Goal: Task Accomplishment & Management: Manage account settings

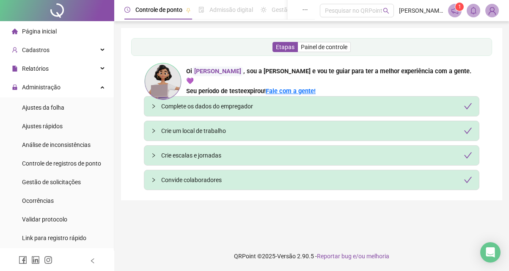
click at [497, 12] on img at bounding box center [492, 10] width 13 height 13
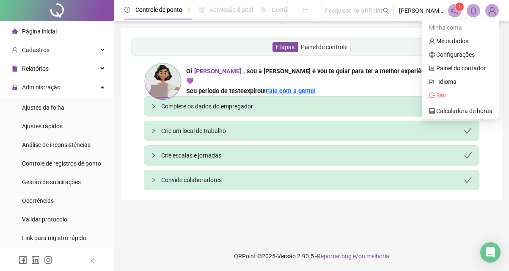
click at [496, 9] on img at bounding box center [492, 10] width 13 height 13
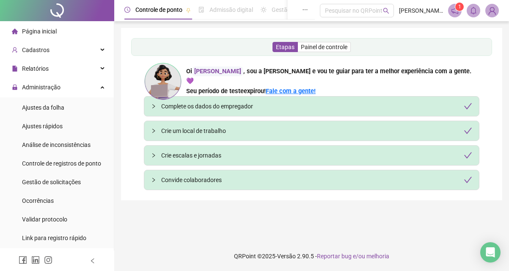
click at [492, 17] on span at bounding box center [492, 11] width 14 height 14
click at [493, 12] on img at bounding box center [492, 10] width 13 height 13
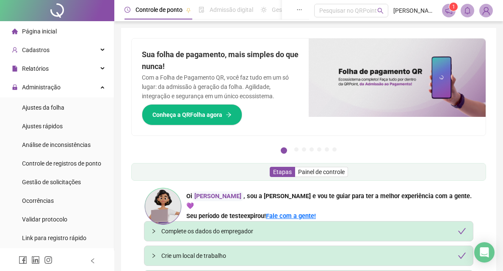
click at [444, 96] on img at bounding box center [396, 77] width 177 height 78
click at [485, 11] on img at bounding box center [485, 10] width 13 height 13
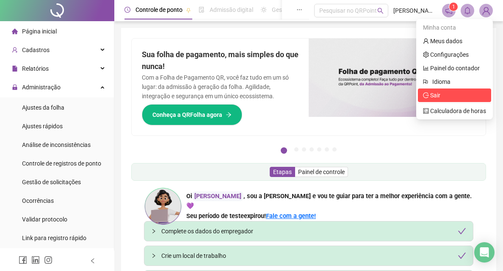
click at [435, 94] on span "Sair" at bounding box center [435, 95] width 10 height 7
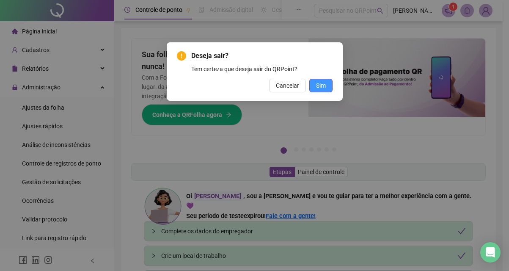
click at [318, 86] on span "Sim" at bounding box center [321, 85] width 10 height 9
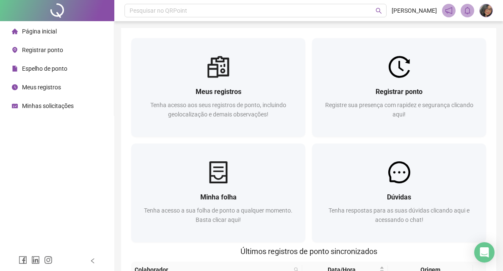
click at [55, 28] on span "Página inicial" at bounding box center [39, 31] width 35 height 7
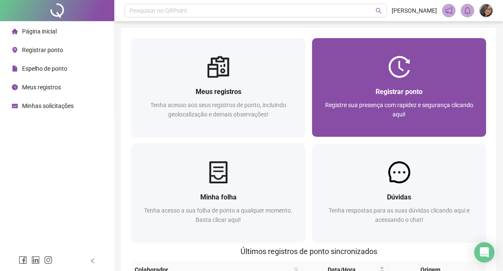
click at [325, 102] on span "Registre sua presença com rapidez e segurança clicando aqui!" at bounding box center [399, 110] width 148 height 16
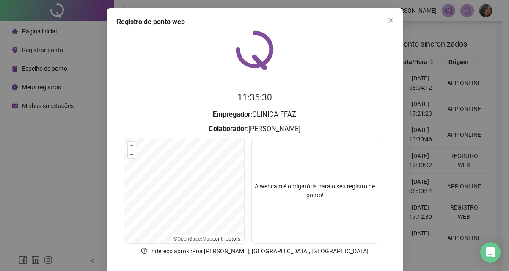
scroll to position [41, 0]
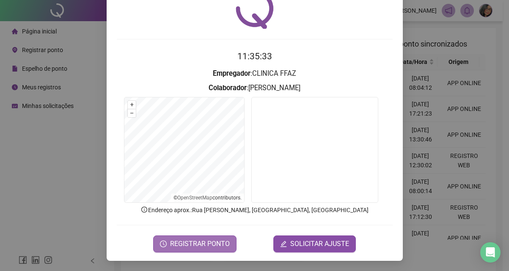
click at [209, 243] on span "REGISTRAR PONTO" at bounding box center [200, 244] width 60 height 10
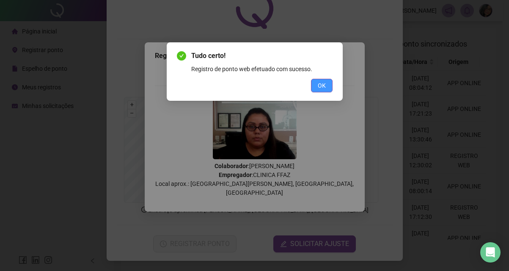
click at [319, 84] on span "OK" at bounding box center [322, 85] width 8 height 9
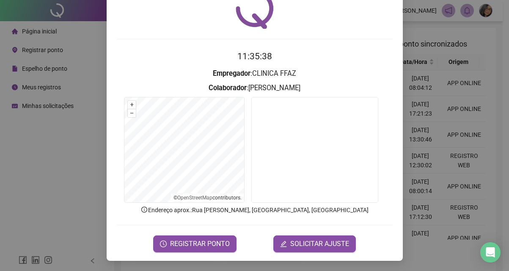
scroll to position [0, 0]
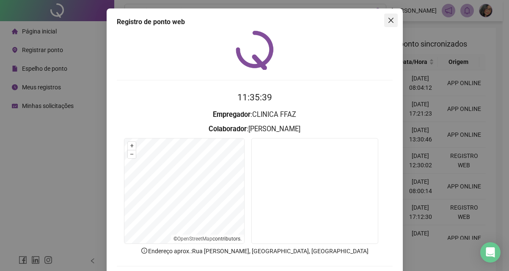
click at [388, 18] on icon "close" at bounding box center [391, 20] width 7 height 7
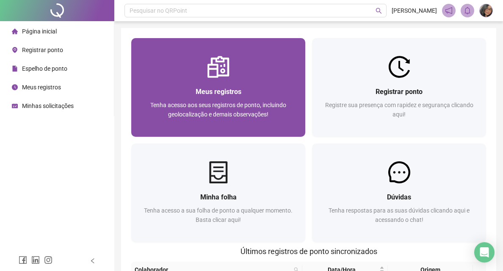
click at [183, 113] on span "Tenha acesso aos seus registros de ponto, incluindo geolocalização e demais obs…" at bounding box center [218, 110] width 136 height 16
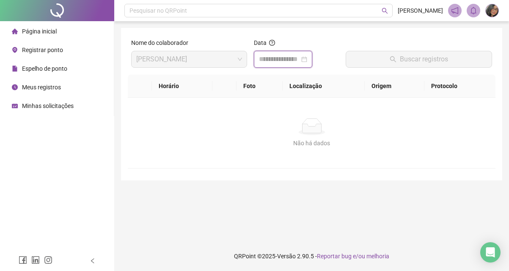
click at [298, 63] on input at bounding box center [279, 59] width 41 height 10
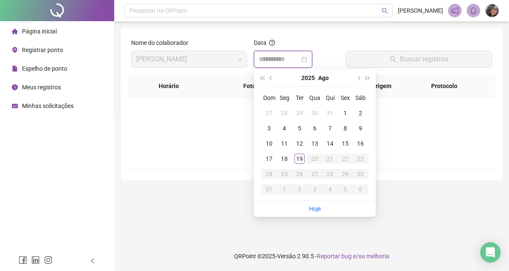
type input "**********"
click at [303, 158] on div "19" at bounding box center [299, 159] width 10 height 10
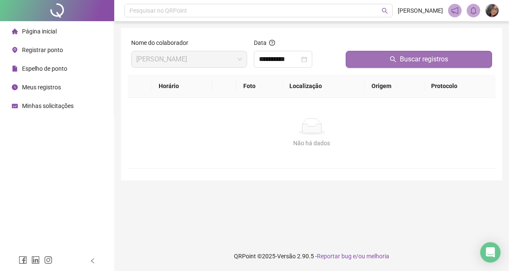
click at [407, 58] on span "Buscar registros" at bounding box center [424, 59] width 48 height 10
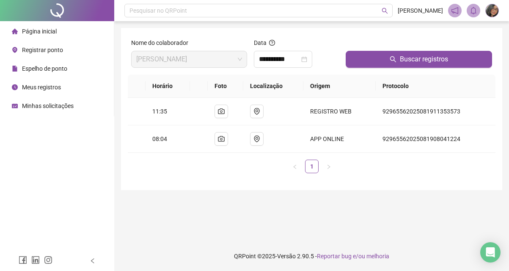
click at [496, 14] on img at bounding box center [492, 10] width 13 height 13
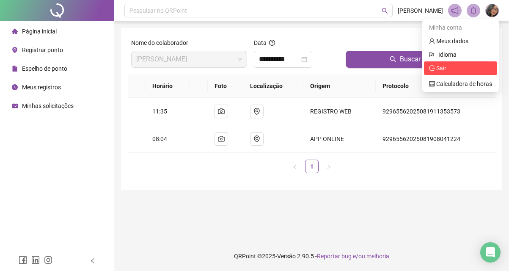
click at [470, 67] on span "Sair" at bounding box center [460, 67] width 63 height 9
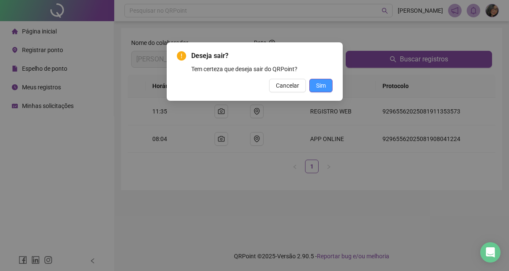
click at [324, 83] on span "Sim" at bounding box center [321, 85] width 10 height 9
